Goal: Check status: Check status

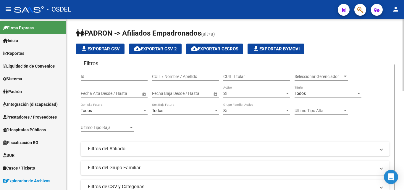
scroll to position [353, 0]
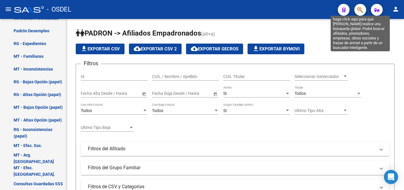
click at [363, 8] on icon "button" at bounding box center [360, 10] width 6 height 7
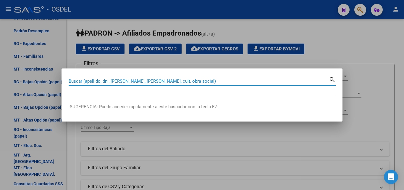
click at [129, 80] on input "Buscar (apellido, dni, [PERSON_NAME], [PERSON_NAME], cuit, obra social)" at bounding box center [199, 80] width 260 height 5
paste input "18333670"
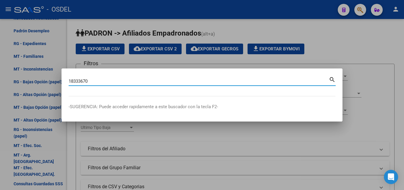
type input "18333670"
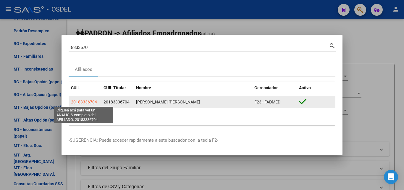
click at [78, 102] on span "20183336704" at bounding box center [84, 101] width 26 height 5
type textarea "20183336704"
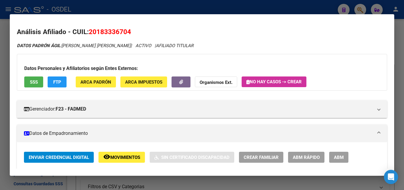
click at [36, 81] on span "SSS" at bounding box center [34, 81] width 8 height 5
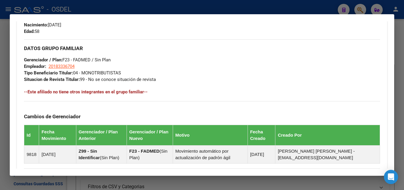
scroll to position [352, 0]
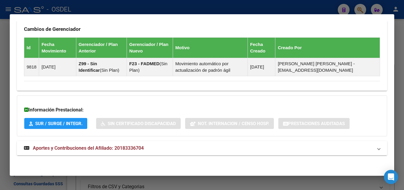
click at [84, 148] on span "Aportes y Contribuciones del Afiliado: 20183336704" at bounding box center [88, 148] width 111 height 6
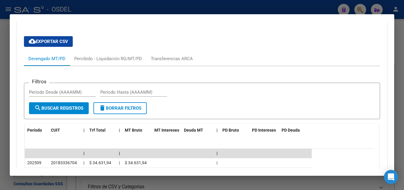
scroll to position [500, 0]
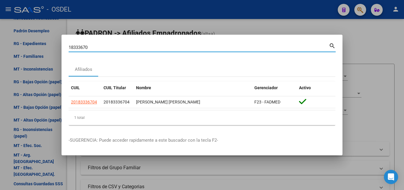
drag, startPoint x: 95, startPoint y: 46, endPoint x: 46, endPoint y: 47, distance: 49.1
click at [46, 47] on div "18333670 Buscar (apellido, dni, cuil, nro traspaso, cuit, obra social) search A…" at bounding box center [202, 95] width 404 height 190
paste input "20-57921330-3"
drag, startPoint x: 106, startPoint y: 48, endPoint x: 94, endPoint y: 48, distance: 12.1
click at [94, 48] on input "20-57921330-3" at bounding box center [199, 47] width 260 height 5
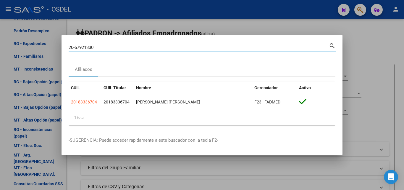
drag, startPoint x: 75, startPoint y: 49, endPoint x: 63, endPoint y: 49, distance: 12.7
click at [63, 49] on mat-dialog-content "20-57921330 Buscar (apellido, dni, cuil, nro traspaso, cuit, obra social) searc…" at bounding box center [202, 86] width 281 height 88
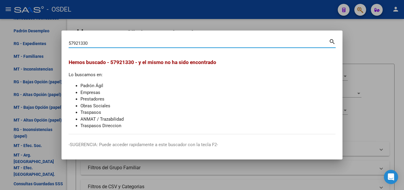
drag, startPoint x: 96, startPoint y: 44, endPoint x: 59, endPoint y: 40, distance: 36.9
click at [59, 40] on div "57921330 Buscar (apellido, dni, cuil, nro traspaso, cuit, obra social) search H…" at bounding box center [202, 95] width 404 height 190
paste input "42820672"
type input "42820672"
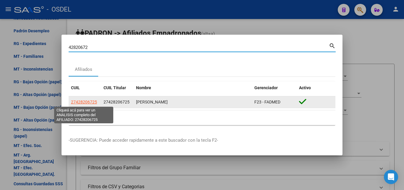
click at [86, 100] on span "27428206725" at bounding box center [84, 101] width 26 height 5
type textarea "27428206725"
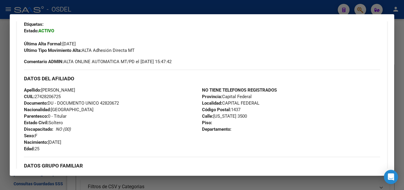
scroll to position [0, 0]
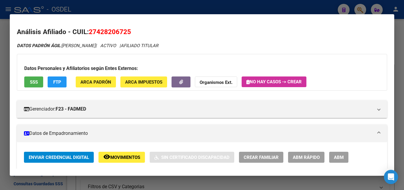
click at [31, 86] on button "SSS" at bounding box center [33, 81] width 19 height 11
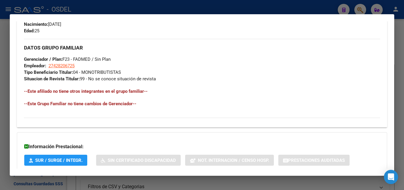
scroll to position [302, 0]
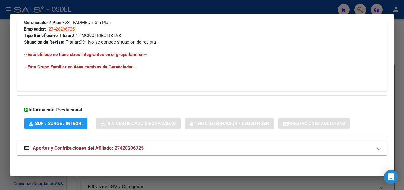
click at [104, 149] on span "Aportes y Contribuciones del Afiliado: 27428206725" at bounding box center [88, 148] width 111 height 6
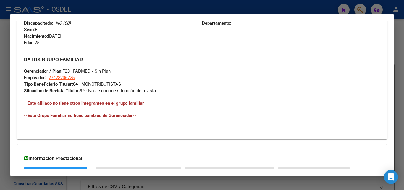
scroll to position [154, 0]
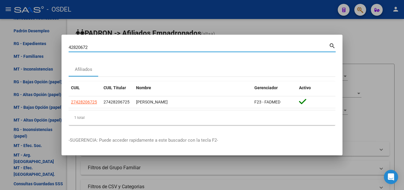
drag, startPoint x: 93, startPoint y: 48, endPoint x: 57, endPoint y: 47, distance: 35.8
click at [57, 47] on div "42820672 Buscar (apellido, dni, cuil, nro traspaso, cuit, obra social) search A…" at bounding box center [202, 95] width 404 height 190
paste input "20423391406"
type input "20423391406"
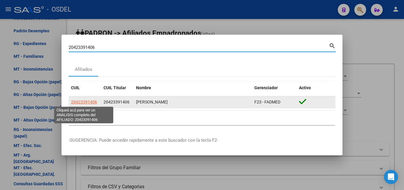
click at [90, 104] on span "20423391406" at bounding box center [84, 101] width 26 height 5
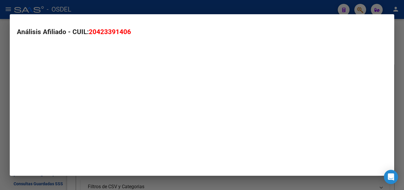
type textarea "20423391406"
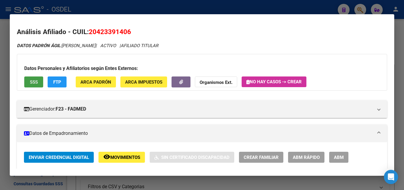
click at [33, 84] on span "SSS" at bounding box center [34, 81] width 8 height 5
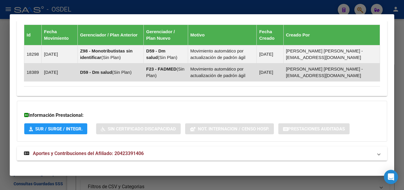
scroll to position [370, 0]
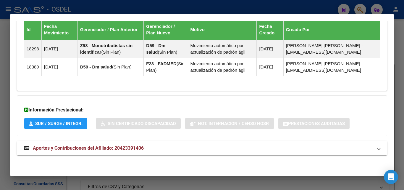
click at [77, 149] on span "Aportes y Contribuciones del Afiliado: 20423391406" at bounding box center [88, 148] width 111 height 6
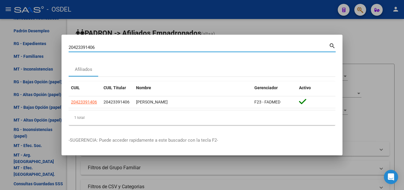
drag, startPoint x: 117, startPoint y: 47, endPoint x: 14, endPoint y: 48, distance: 102.4
click at [14, 48] on div "20423391406 Buscar (apellido, dni, cuil, nro traspaso, cuit, obra social) searc…" at bounding box center [202, 95] width 404 height 190
paste input "5639421"
type input "20425639421"
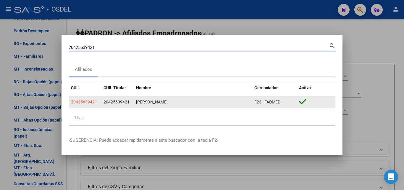
click at [90, 101] on span "20425639421" at bounding box center [84, 101] width 26 height 5
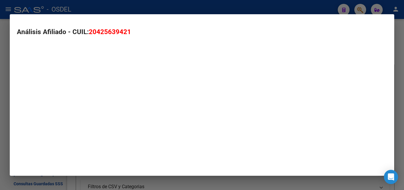
type textarea "20425639421"
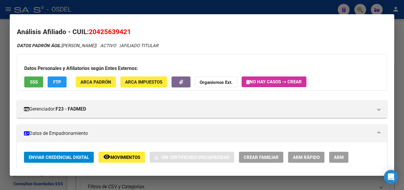
click at [34, 81] on span "SSS" at bounding box center [34, 81] width 8 height 5
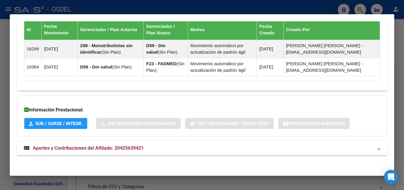
click at [93, 148] on span "Aportes y Contribuciones del Afiliado: 20425639421" at bounding box center [88, 148] width 111 height 6
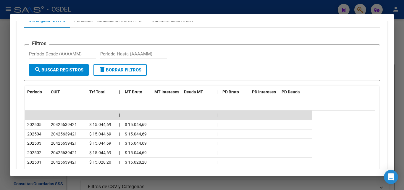
scroll to position [548, 0]
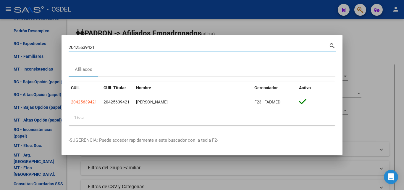
drag, startPoint x: 96, startPoint y: 49, endPoint x: 56, endPoint y: 49, distance: 40.0
click at [56, 49] on div "20425639421 Buscar (apellido, dni, cuil, nro traspaso, cuit, obra social) searc…" at bounding box center [202, 95] width 404 height 190
paste input "714180"
type input "20425714180"
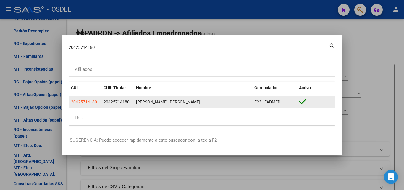
click at [91, 105] on app-link-go-to "20425714180" at bounding box center [84, 102] width 26 height 7
click at [91, 102] on span "20425714180" at bounding box center [84, 101] width 26 height 5
type textarea "20425714180"
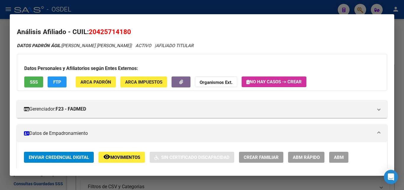
click at [31, 82] on span "SSS" at bounding box center [34, 81] width 8 height 5
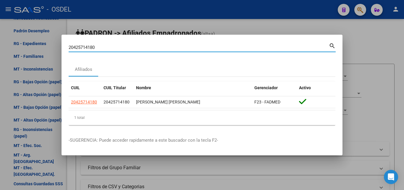
drag, startPoint x: 99, startPoint y: 45, endPoint x: 9, endPoint y: 46, distance: 89.7
click at [9, 46] on div "20425714180 Buscar (apellido, dni, cuil, nro traspaso, cuit, obra social) searc…" at bounding box center [202, 95] width 404 height 190
paste input "7261272"
type input "20427261272"
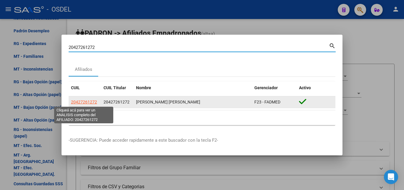
click at [86, 104] on span "20427261272" at bounding box center [84, 101] width 26 height 5
type textarea "20427261272"
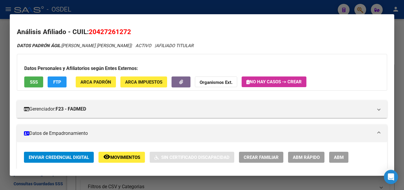
click at [36, 83] on span "SSS" at bounding box center [34, 81] width 8 height 5
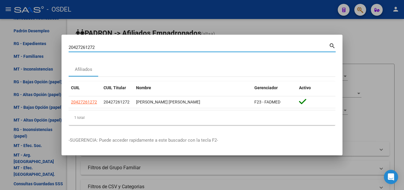
drag, startPoint x: 102, startPoint y: 48, endPoint x: 70, endPoint y: 48, distance: 32.5
click at [70, 48] on input "20427261272" at bounding box center [199, 47] width 260 height 5
paste input "7435041324"
type input "27435041324"
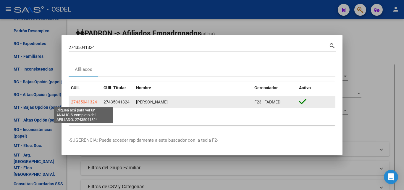
click at [90, 99] on span "27435041324" at bounding box center [84, 101] width 26 height 5
type textarea "27435041324"
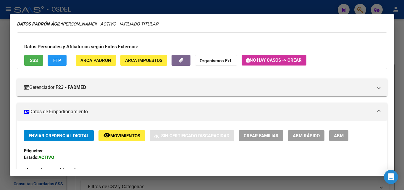
scroll to position [0, 0]
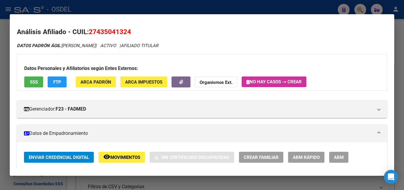
click at [33, 83] on span "SSS" at bounding box center [34, 81] width 8 height 5
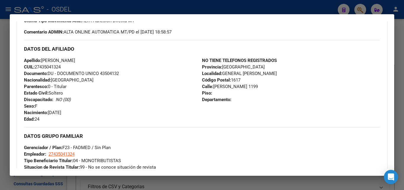
scroll to position [352, 0]
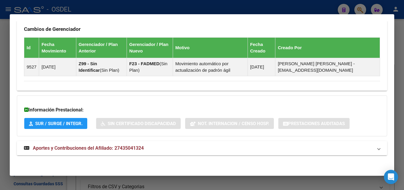
click at [80, 146] on span "Aportes y Contribuciones del Afiliado: 27435041324" at bounding box center [88, 148] width 111 height 6
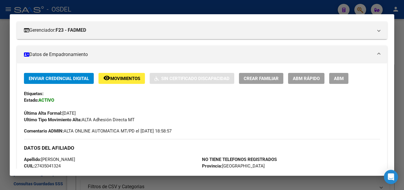
scroll to position [0, 0]
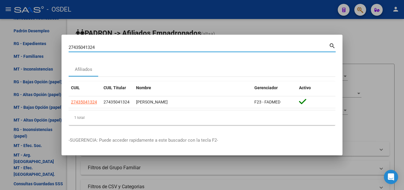
drag, startPoint x: 102, startPoint y: 47, endPoint x: 24, endPoint y: 40, distance: 78.7
click at [24, 40] on div "27435041324 Buscar (apellido, dni, cuil, nro traspaso, cuit, obra social) searc…" at bounding box center [202, 95] width 404 height 190
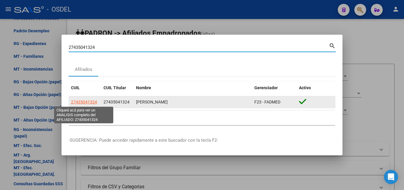
click at [87, 101] on span "27435041324" at bounding box center [84, 101] width 26 height 5
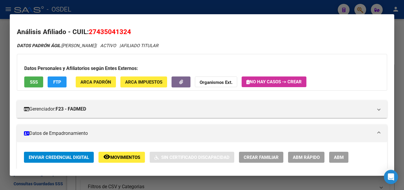
click at [39, 84] on button "SSS" at bounding box center [33, 81] width 19 height 11
click at [135, 156] on span "Movimientos" at bounding box center [125, 156] width 30 height 5
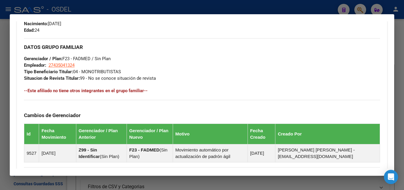
scroll to position [352, 0]
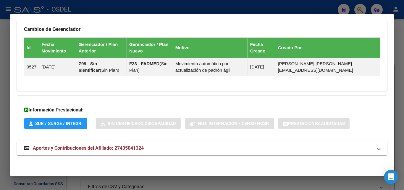
click at [68, 150] on span "Aportes y Contribuciones del Afiliado: 27435041324" at bounding box center [88, 148] width 111 height 6
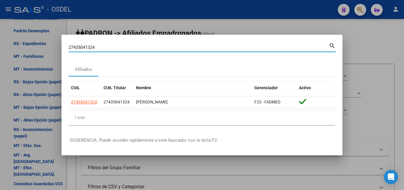
drag, startPoint x: 98, startPoint y: 46, endPoint x: 18, endPoint y: 47, distance: 79.6
click at [18, 47] on div "27435041324 Buscar (apellido, dni, cuil, nro traspaso, cuit, obra social) searc…" at bounding box center [202, 95] width 404 height 190
paste input "46213623"
type input "27446213623"
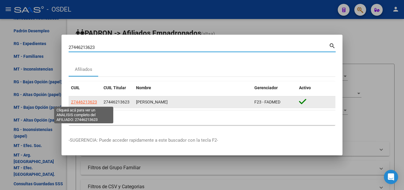
click at [87, 103] on span "27446213623" at bounding box center [84, 101] width 26 height 5
type textarea "27446213623"
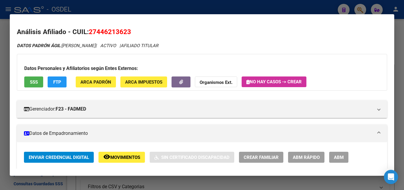
click at [38, 81] on button "SSS" at bounding box center [33, 81] width 19 height 11
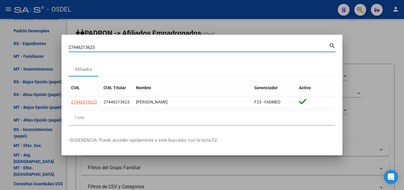
drag, startPoint x: 102, startPoint y: 49, endPoint x: 35, endPoint y: 40, distance: 67.7
click at [35, 40] on div "27446213623 Buscar (apellido, dni, cuil, nro traspaso, cuit, obra social) searc…" at bounding box center [202, 95] width 404 height 190
paste input "952035024"
type input "27952035024"
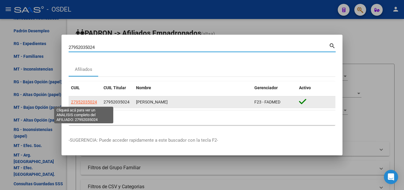
click at [84, 103] on span "27952035024" at bounding box center [84, 101] width 26 height 5
type textarea "27952035024"
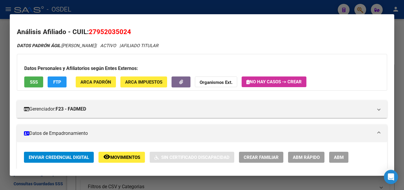
click at [34, 79] on span "SSS" at bounding box center [34, 81] width 8 height 5
click at [110, 155] on mat-icon "remove_red_eye" at bounding box center [106, 156] width 7 height 7
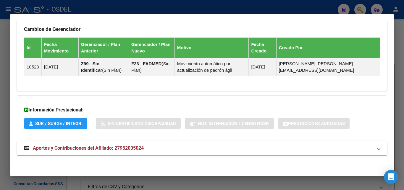
click at [84, 148] on span "Aportes y Contribuciones del Afiliado: 27952035024" at bounding box center [88, 148] width 111 height 6
